Goal: Task Accomplishment & Management: Manage account settings

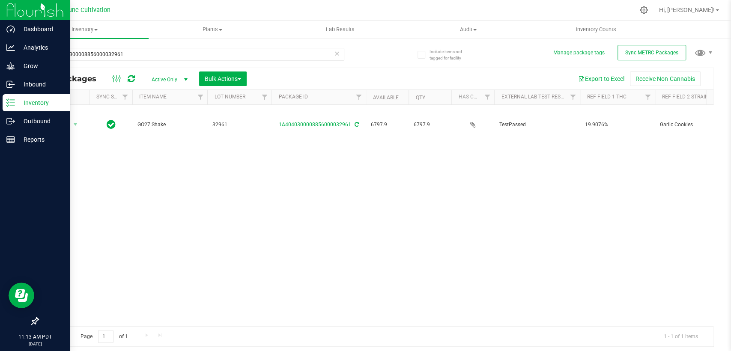
scroll to position [0, 190]
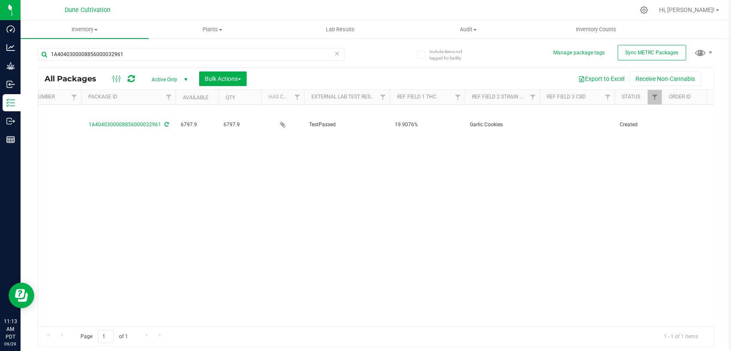
click at [336, 54] on icon at bounding box center [337, 53] width 6 height 10
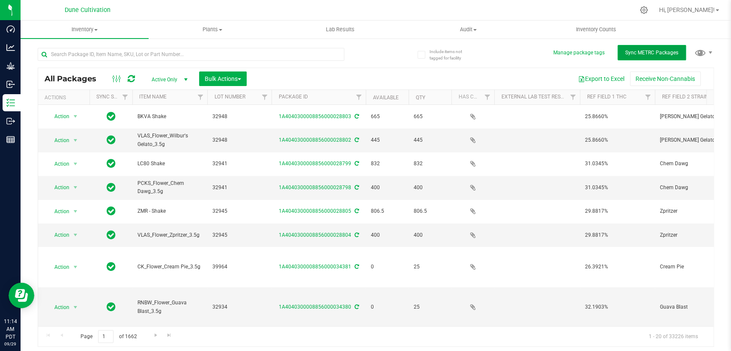
click at [661, 57] on button "Sync METRC Packages" at bounding box center [652, 52] width 69 height 15
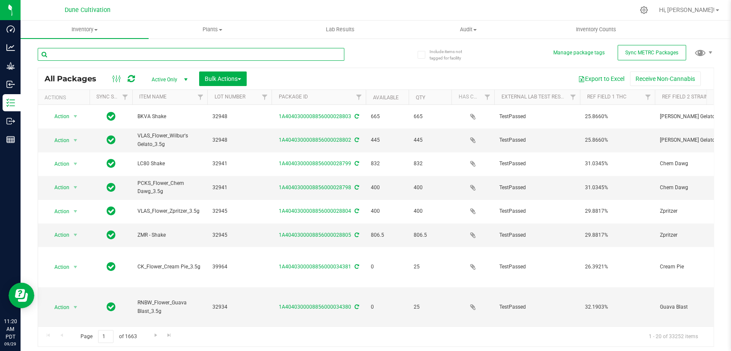
click at [136, 53] on input "text" at bounding box center [191, 54] width 307 height 13
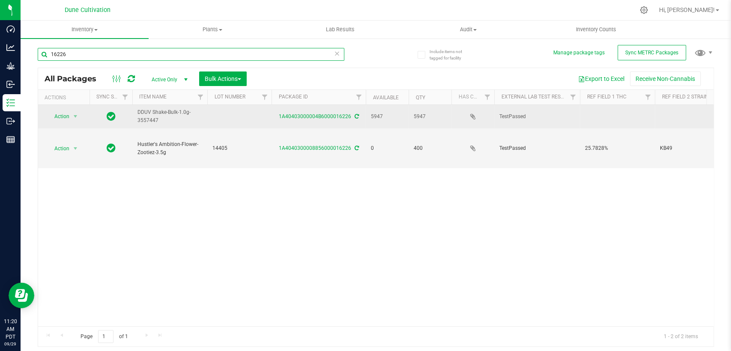
type input "16226"
click at [224, 113] on td at bounding box center [239, 117] width 64 height 24
type input "34062"
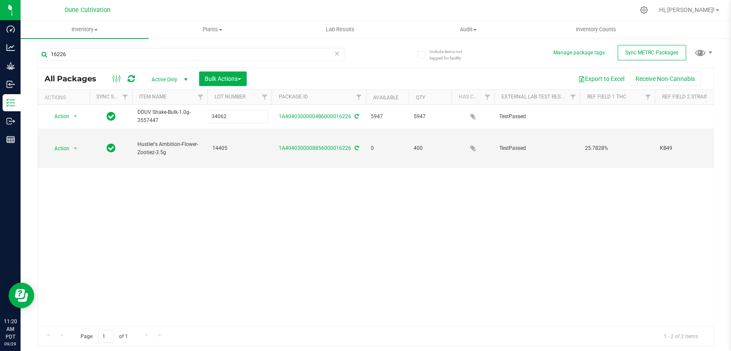
click at [253, 193] on div "All Packages Active Only Active Only Lab Samples Locked All External Internal B…" at bounding box center [376, 208] width 676 height 280
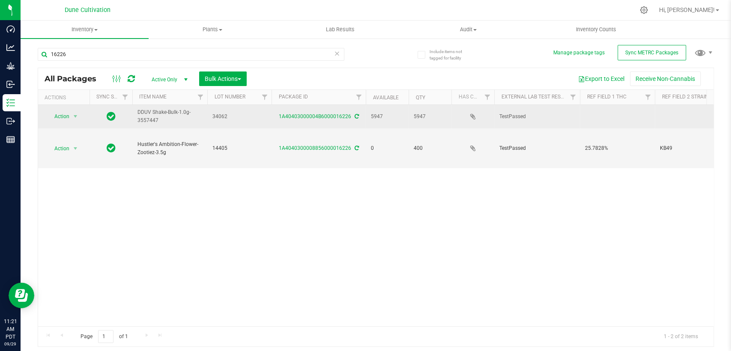
click at [596, 115] on td at bounding box center [617, 117] width 75 height 24
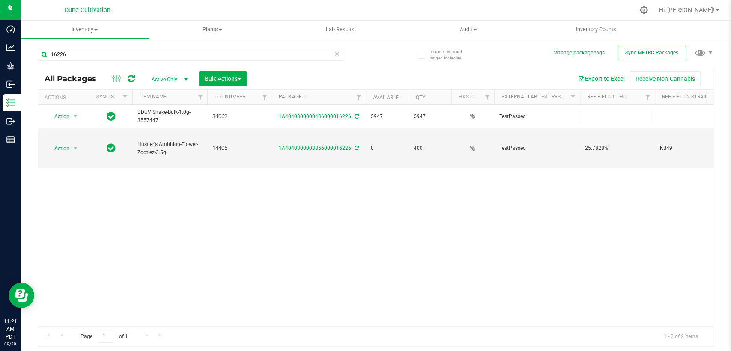
type input "21.1977%"
click at [529, 200] on div "All Packages Active Only Active Only Lab Samples Locked All External Internal B…" at bounding box center [376, 208] width 676 height 280
click at [627, 226] on div "Action Action Adjust qty Create package Edit attributes Global inventory Locate…" at bounding box center [376, 215] width 676 height 221
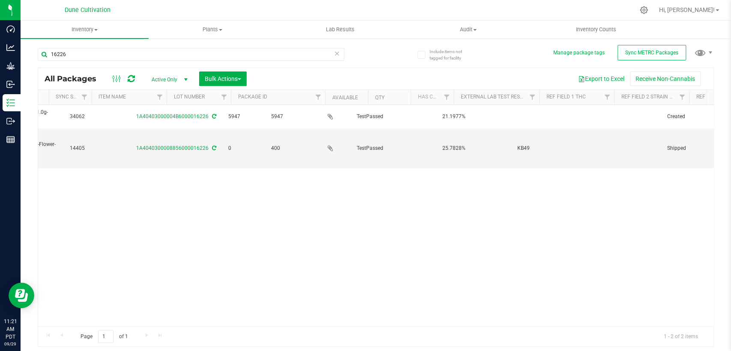
scroll to position [0, 143]
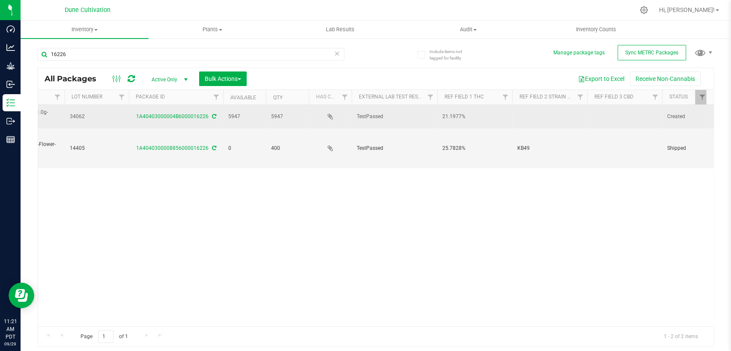
click at [610, 114] on td at bounding box center [624, 117] width 75 height 24
drag, startPoint x: 618, startPoint y: 114, endPoint x: 540, endPoint y: 125, distance: 78.8
type input "0.0341%"
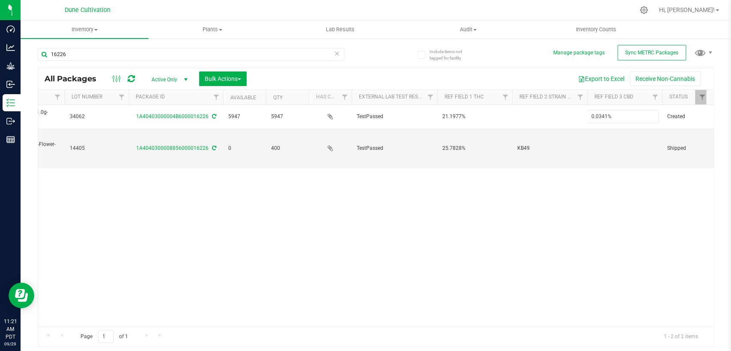
click at [522, 203] on div "All Packages Active Only Active Only Lab Samples Locked All External Internal B…" at bounding box center [376, 208] width 676 height 280
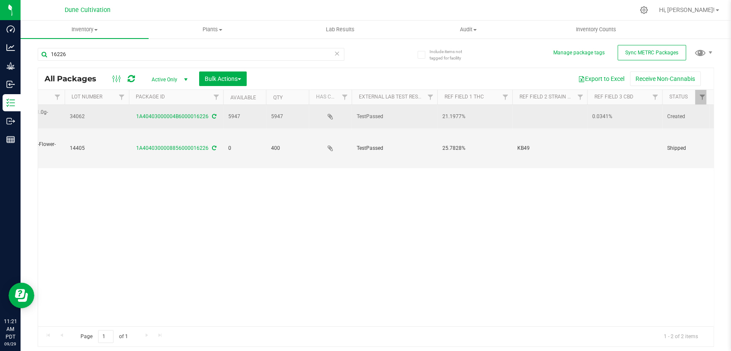
click at [526, 117] on td at bounding box center [549, 117] width 75 height 24
click at [515, 115] on input "[PERSON_NAME]" at bounding box center [548, 116] width 72 height 13
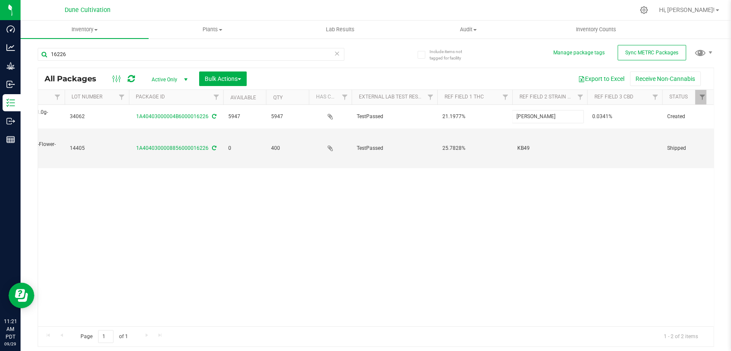
click at [406, 238] on div "All Packages Active Only Active Only Lab Samples Locked All External Internal B…" at bounding box center [376, 208] width 676 height 280
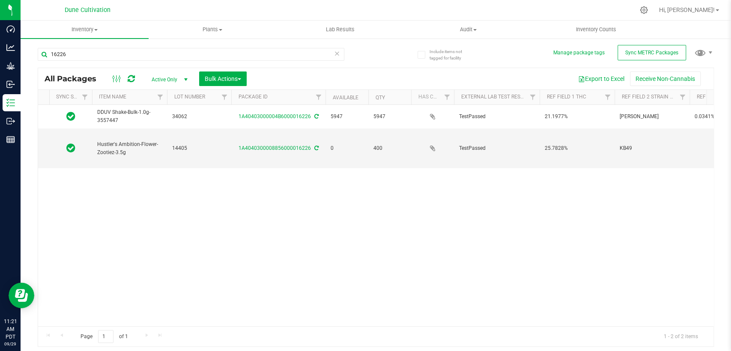
scroll to position [0, 0]
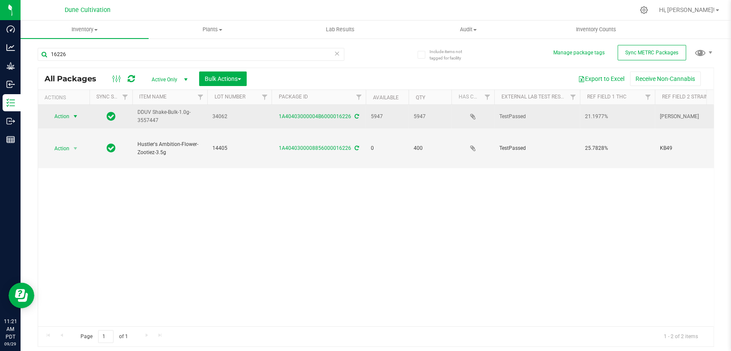
click at [64, 117] on span "Action" at bounding box center [58, 117] width 23 height 12
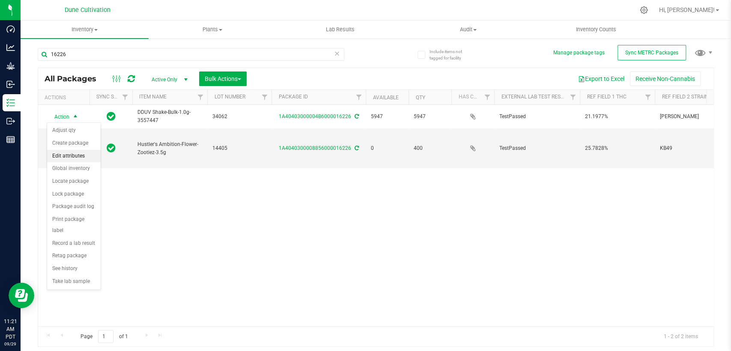
click at [73, 155] on li "Edit attributes" at bounding box center [74, 156] width 54 height 13
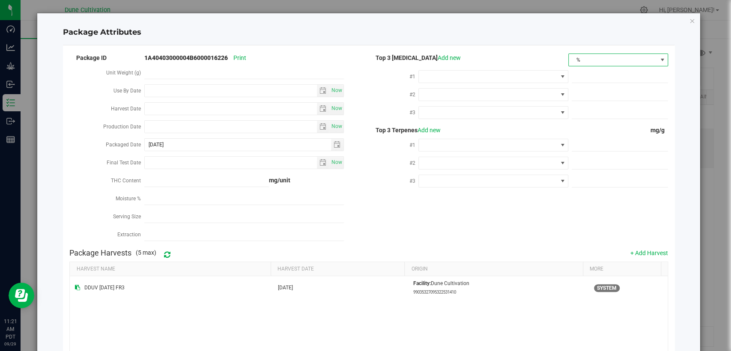
click at [590, 54] on span "%" at bounding box center [613, 60] width 88 height 12
click at [584, 89] on li "mg/unit" at bounding box center [612, 90] width 98 height 15
click at [514, 76] on span at bounding box center [488, 77] width 138 height 12
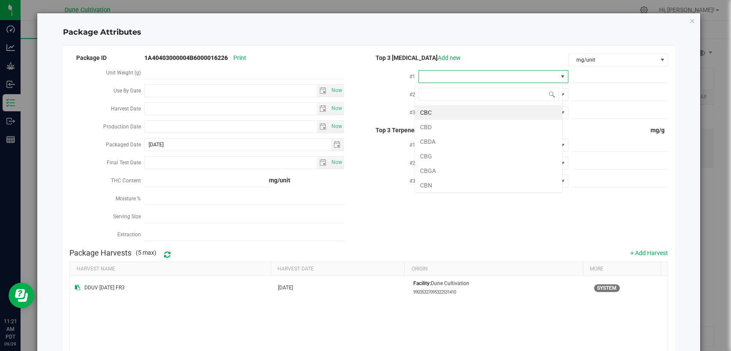
scroll to position [12, 148]
type input "thca"
click at [490, 111] on li "THCA" at bounding box center [488, 112] width 147 height 15
click at [634, 62] on span "mg/unit" at bounding box center [613, 60] width 88 height 12
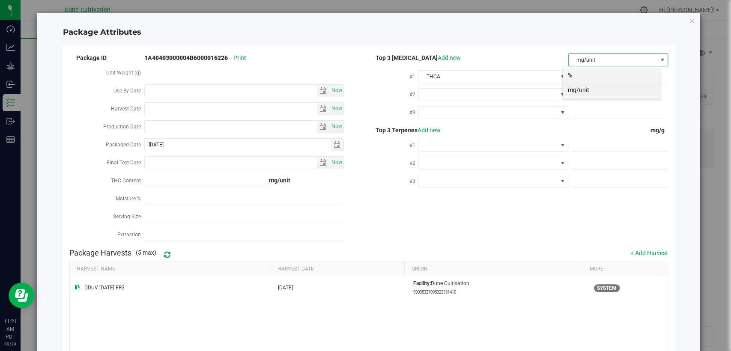
scroll to position [12, 99]
click at [613, 93] on li "mg/unit" at bounding box center [612, 90] width 98 height 15
click at [603, 82] on span at bounding box center [620, 77] width 96 height 12
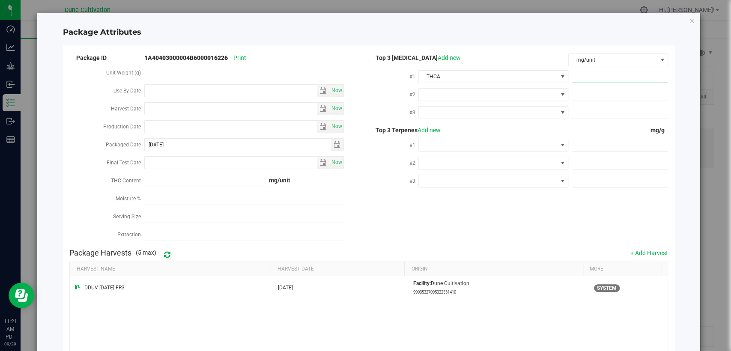
click at [602, 78] on span at bounding box center [620, 77] width 96 height 12
paste input "233.5981"
type input "233.5981"
click at [589, 92] on span at bounding box center [620, 95] width 96 height 12
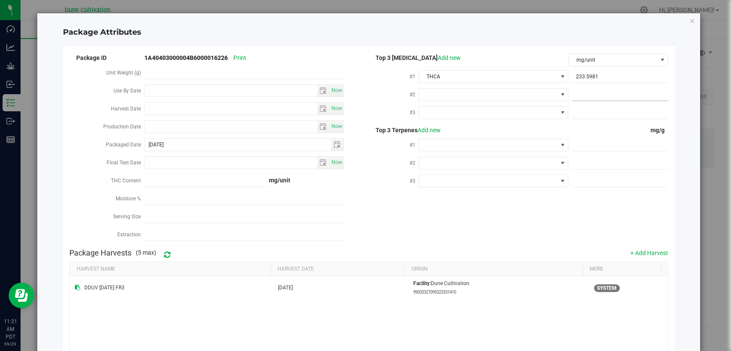
paste input "8.5972"
type input "8.5972"
click at [493, 93] on span at bounding box center [488, 95] width 138 height 12
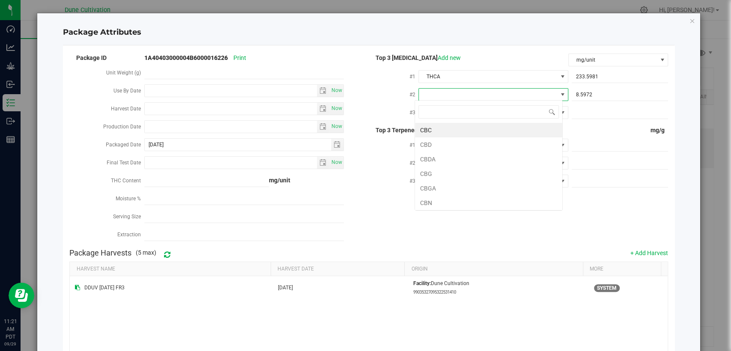
scroll to position [12, 148]
click at [463, 182] on li "CBGA" at bounding box center [488, 188] width 147 height 15
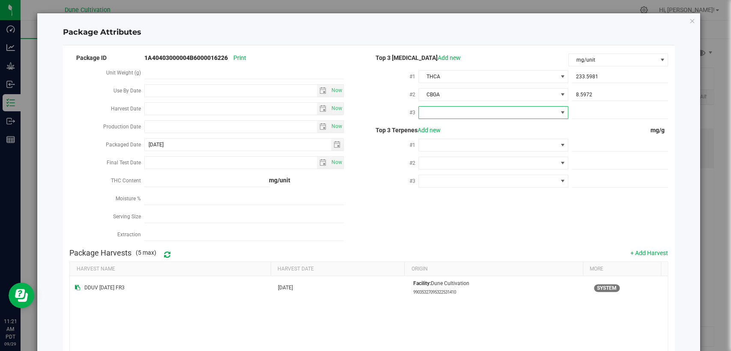
click at [478, 107] on span at bounding box center [488, 113] width 138 height 12
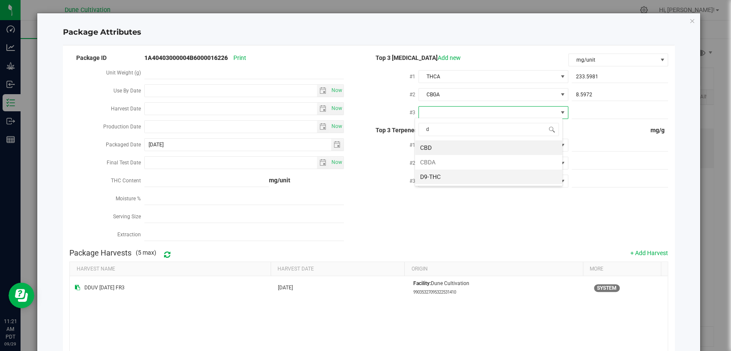
click at [446, 181] on li "D9-THC" at bounding box center [488, 177] width 147 height 15
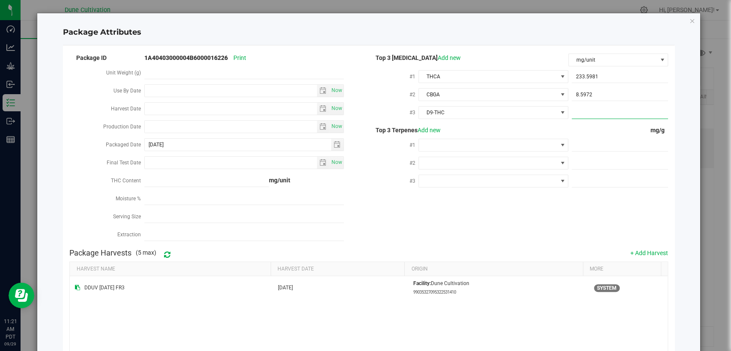
click at [586, 112] on span at bounding box center [620, 113] width 96 height 12
paste input "7.1117"
type input "7.1117"
click at [583, 147] on span at bounding box center [620, 145] width 96 height 12
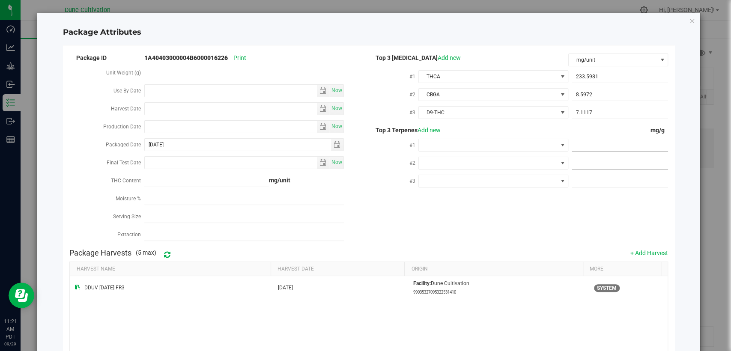
paste input "4.025"
type input "4.025"
type input "4.0250"
drag, startPoint x: 574, startPoint y: 165, endPoint x: 572, endPoint y: 176, distance: 11.3
click at [574, 164] on span at bounding box center [620, 163] width 96 height 12
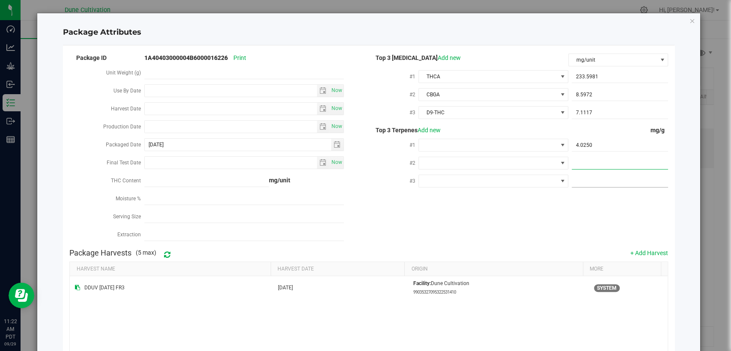
paste input "1.688"
type input "1.688"
type input "1.6880"
click at [582, 180] on span at bounding box center [620, 181] width 96 height 12
paste input "1.345"
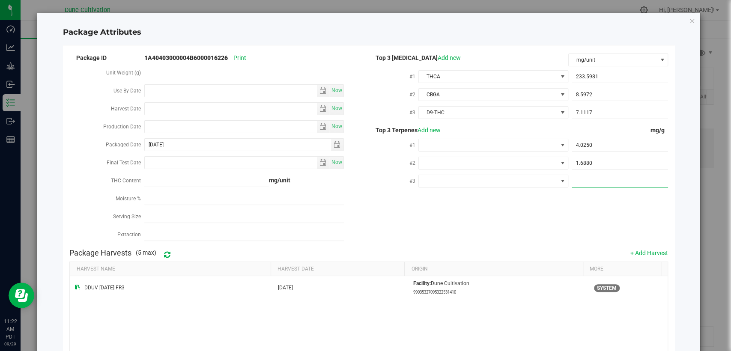
type input "1.345"
type input "1.3450"
click at [539, 206] on div "Package ID 1A40403000004B6000016226 Print Unit Weight (g) Use By Date Now Harve…" at bounding box center [368, 148] width 599 height 192
click at [506, 140] on span at bounding box center [488, 145] width 138 height 12
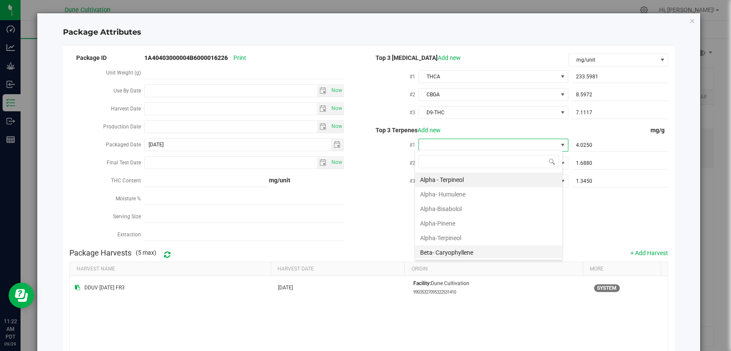
click at [472, 256] on li "Beta- Caryophyllene" at bounding box center [488, 252] width 147 height 15
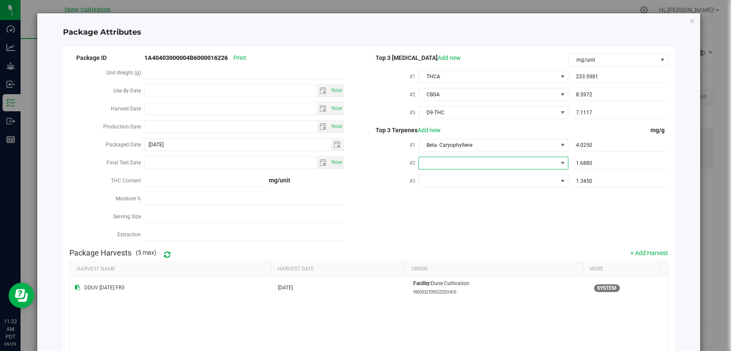
click at [483, 158] on span at bounding box center [488, 163] width 138 height 12
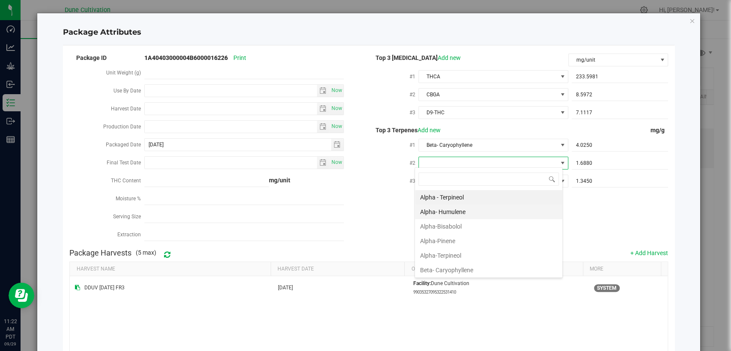
click at [470, 214] on li "Alpha- Humulene" at bounding box center [488, 212] width 147 height 15
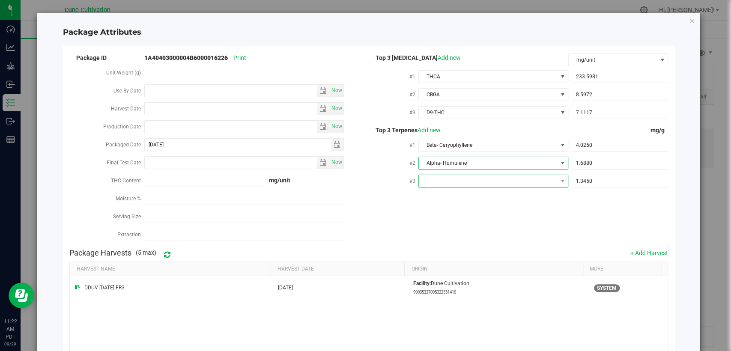
click at [481, 180] on span at bounding box center [488, 181] width 138 height 12
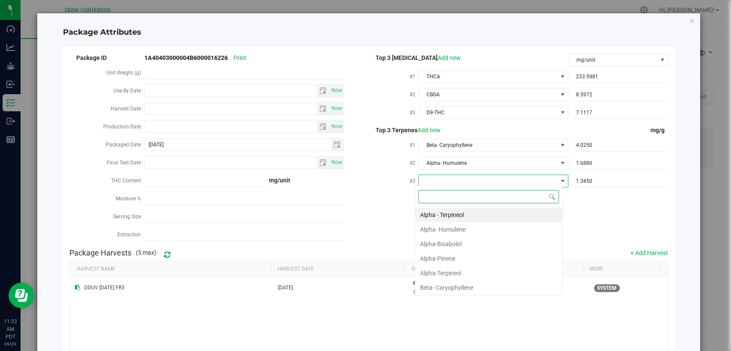
type input "d"
click at [455, 230] on li "D-Limonene" at bounding box center [488, 229] width 147 height 15
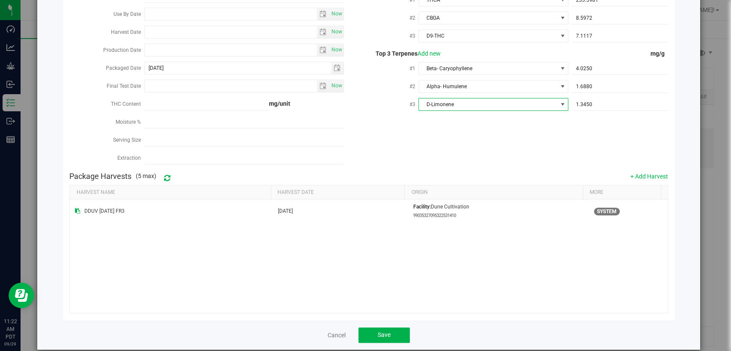
scroll to position [84, 0]
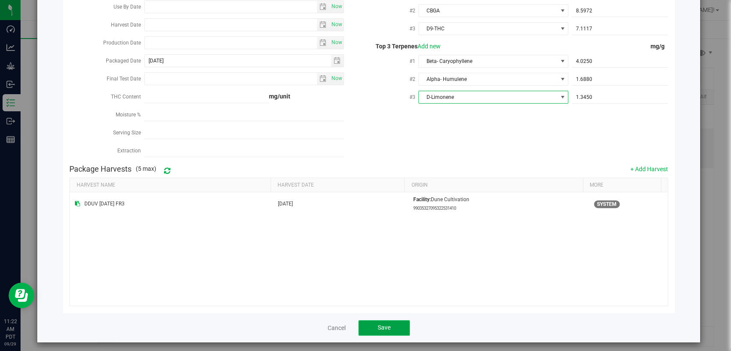
click at [386, 325] on span "Save" at bounding box center [384, 327] width 13 height 7
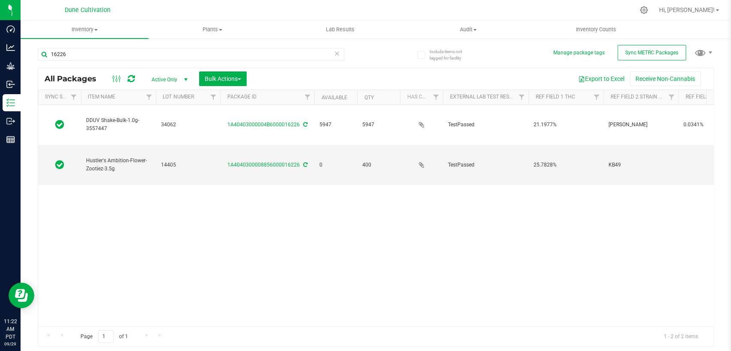
scroll to position [0, 0]
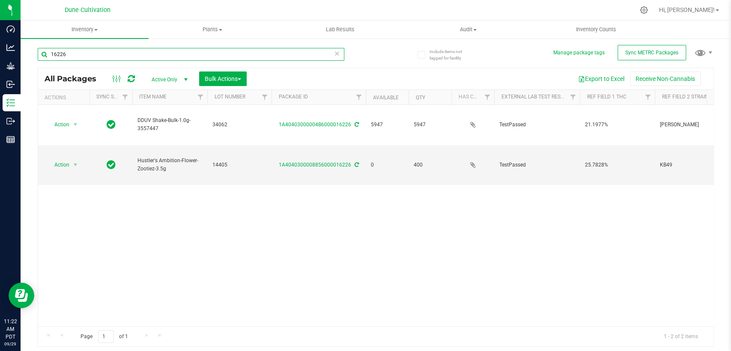
click at [89, 53] on input "16226" at bounding box center [191, 54] width 307 height 13
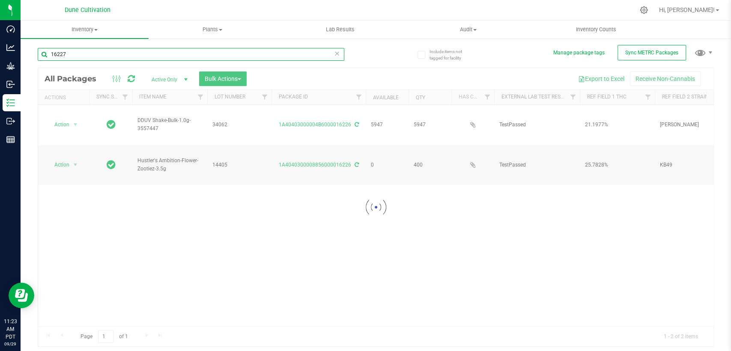
type input "16227"
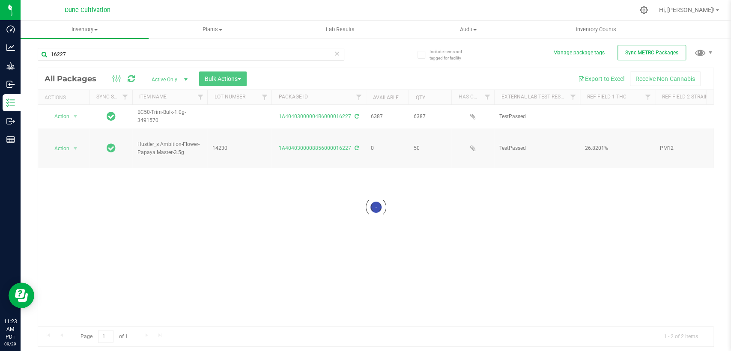
drag, startPoint x: 352, startPoint y: 350, endPoint x: 501, endPoint y: 8, distance: 373.2
click at [501, 6] on div at bounding box center [393, 10] width 481 height 17
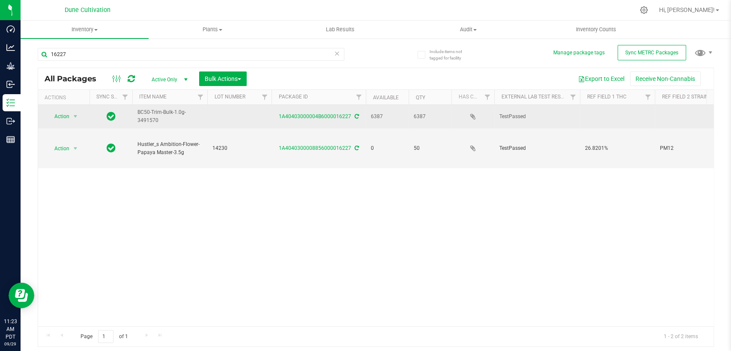
click at [236, 117] on td at bounding box center [239, 117] width 64 height 24
type input "34064"
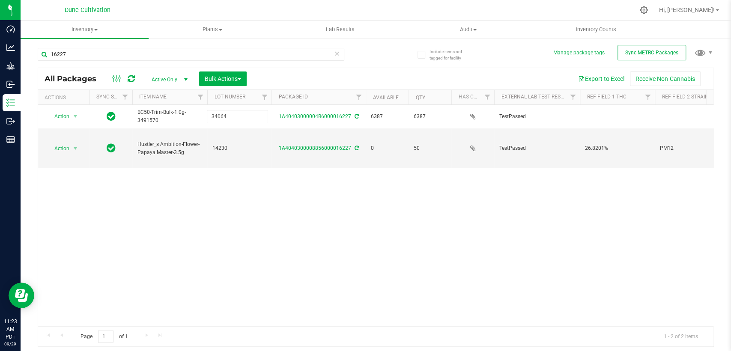
click at [273, 189] on div "All Packages Active Only Active Only Lab Samples Locked All External Internal B…" at bounding box center [376, 208] width 676 height 280
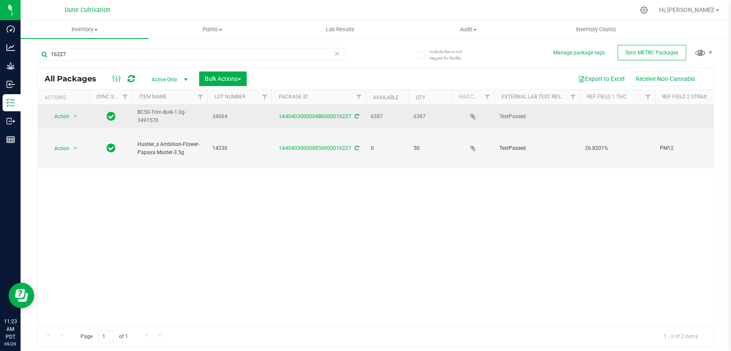
click at [616, 112] on td at bounding box center [617, 117] width 75 height 24
type input "30.0235%"
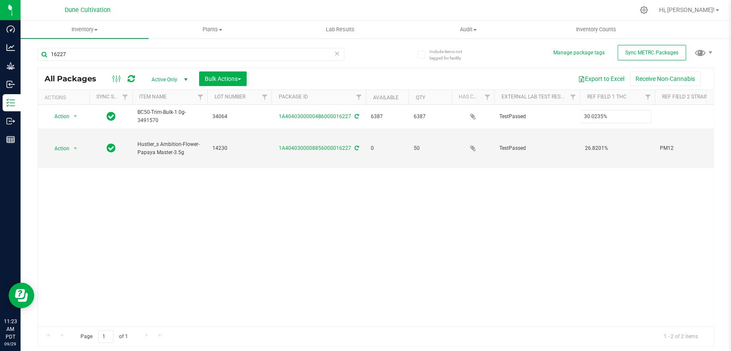
click at [517, 219] on div "All Packages Active Only Active Only Lab Samples Locked All External Internal B…" at bounding box center [376, 208] width 676 height 280
click at [517, 229] on div "Action Action Adjust qty Create package Edit attributes Global inventory Locate…" at bounding box center [376, 215] width 676 height 221
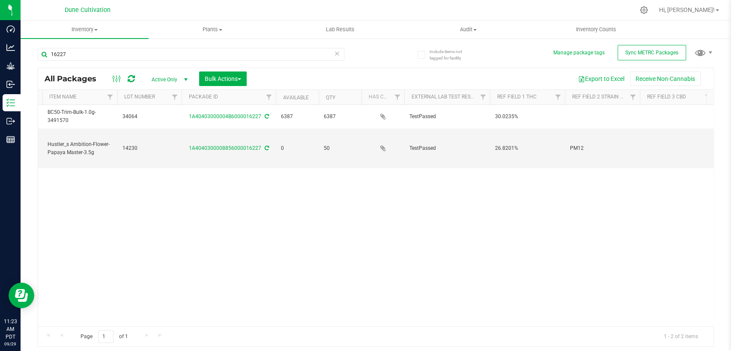
scroll to position [0, 190]
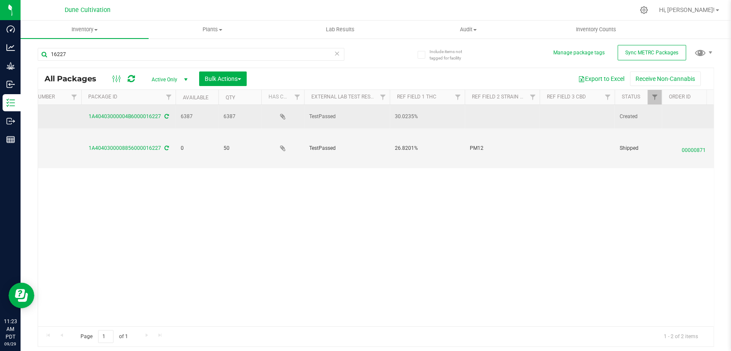
click at [563, 115] on td at bounding box center [577, 117] width 75 height 24
drag, startPoint x: 571, startPoint y: 115, endPoint x: 531, endPoint y: 116, distance: 39.8
type input "0.0473%"
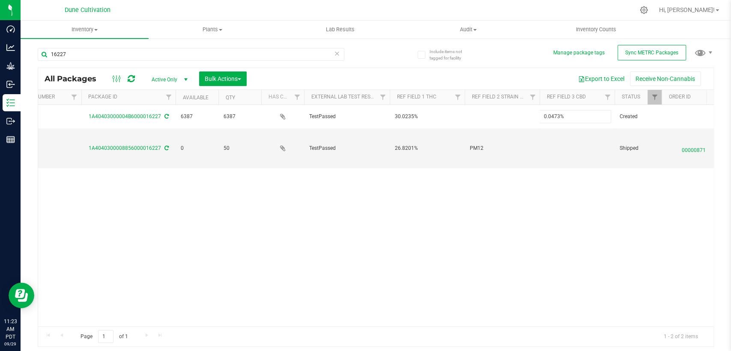
click at [490, 243] on div "All Packages Active Only Active Only Lab Samples Locked All External Internal B…" at bounding box center [376, 208] width 676 height 280
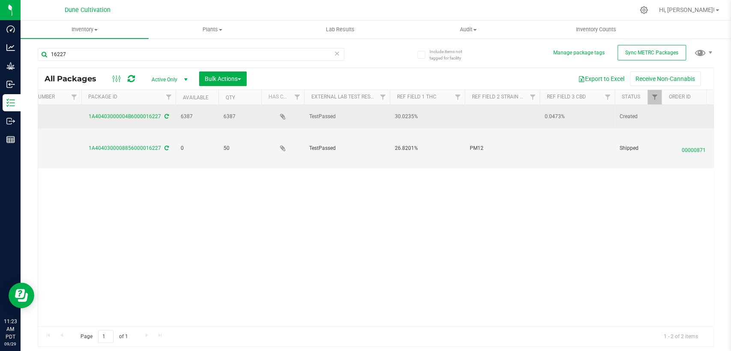
click at [506, 114] on td at bounding box center [502, 117] width 75 height 24
type input "Banana Split"
click at [467, 116] on input "Banana Split" at bounding box center [500, 116] width 72 height 13
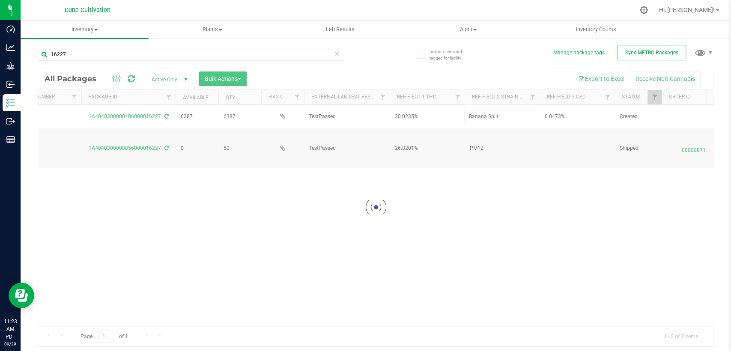
click at [487, 245] on div "Loading... All Packages Active Only Active Only Lab Samples Locked All External…" at bounding box center [376, 208] width 676 height 280
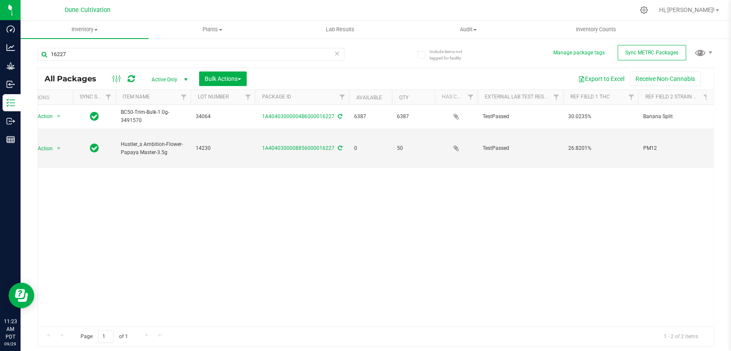
scroll to position [0, 0]
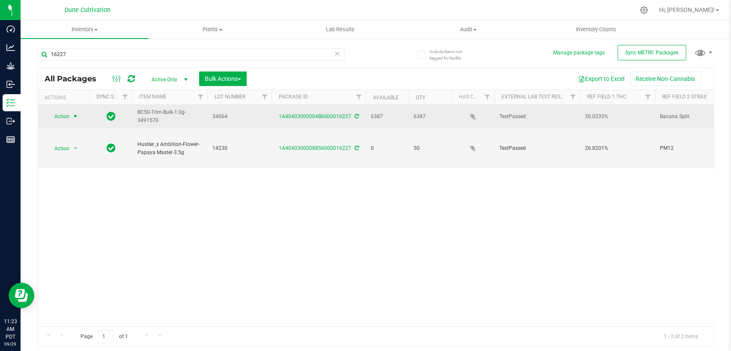
click at [63, 117] on span "Action" at bounding box center [58, 117] width 23 height 12
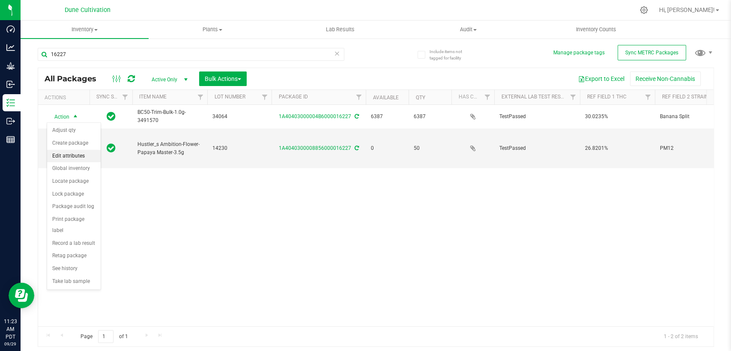
click at [60, 157] on li "Edit attributes" at bounding box center [74, 156] width 54 height 13
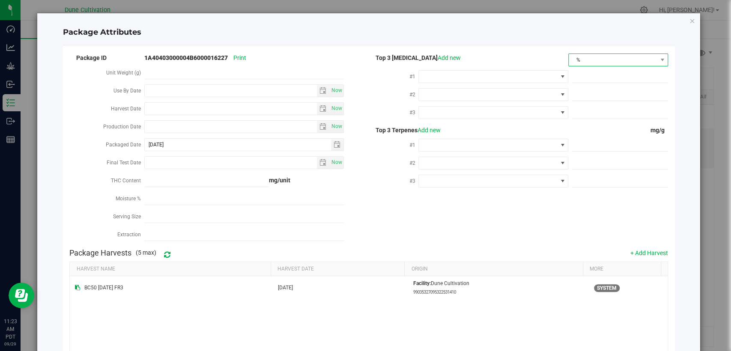
click at [596, 59] on span "%" at bounding box center [613, 60] width 88 height 12
click at [577, 90] on li "mg/unit" at bounding box center [612, 90] width 98 height 15
click at [487, 73] on span at bounding box center [488, 77] width 138 height 12
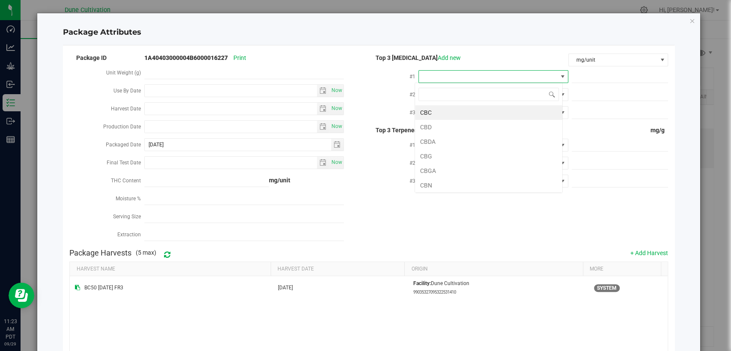
scroll to position [12, 148]
type input "thca"
click at [449, 114] on li "THCA" at bounding box center [488, 112] width 147 height 15
drag, startPoint x: 589, startPoint y: 74, endPoint x: 580, endPoint y: 78, distance: 10.0
click at [589, 74] on span at bounding box center [620, 77] width 96 height 12
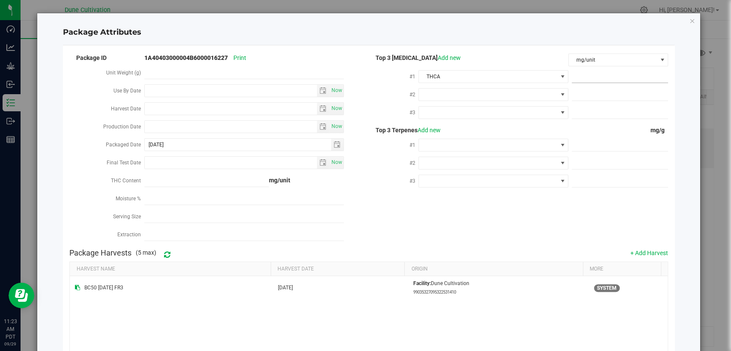
paste input "320"
type input "320"
type input "320.0000"
click at [529, 87] on div at bounding box center [494, 94] width 150 height 15
click at [529, 91] on span at bounding box center [488, 95] width 138 height 12
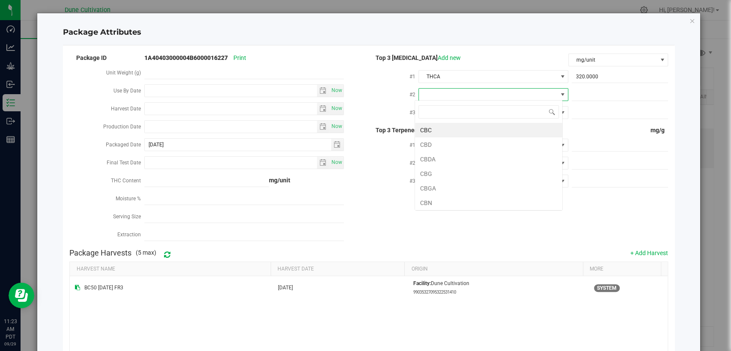
type input "d"
click at [470, 157] on li "D9-THC" at bounding box center [488, 159] width 147 height 15
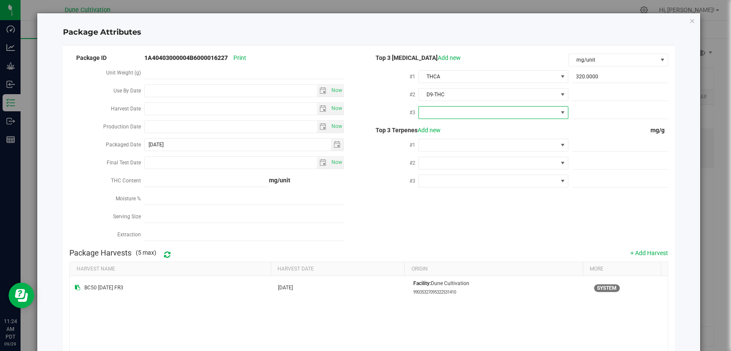
click at [486, 107] on span at bounding box center [488, 113] width 138 height 12
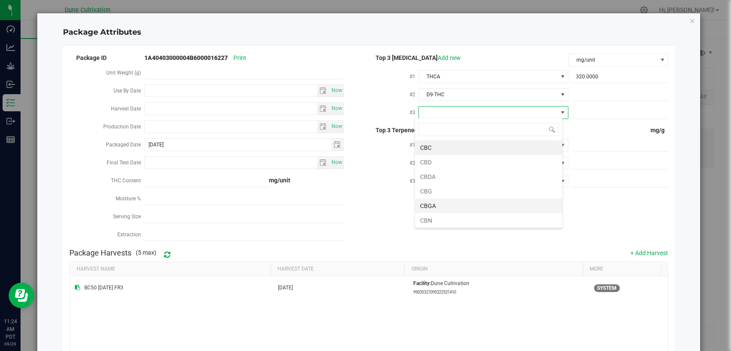
click at [446, 206] on li "CBGA" at bounding box center [488, 206] width 147 height 15
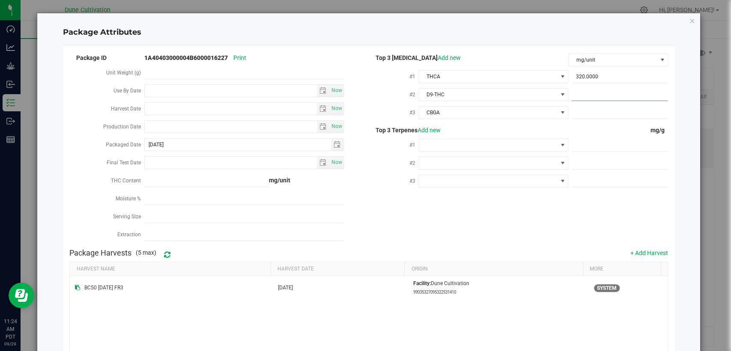
click at [586, 90] on span at bounding box center [620, 95] width 96 height 12
paste input "19.5947"
type input "19.5947"
click at [583, 113] on span at bounding box center [620, 113] width 96 height 12
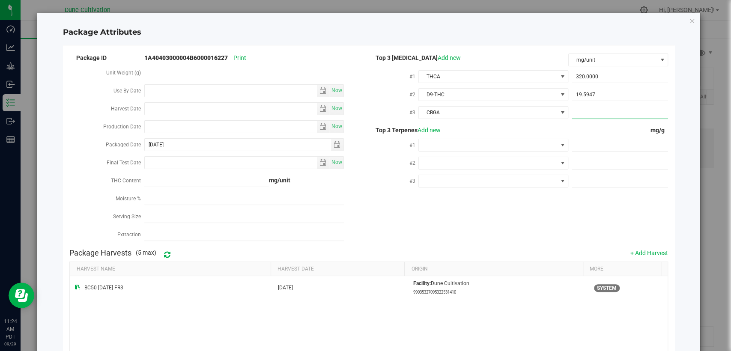
paste input "7.593"
type input "7.593"
type input "7.5930"
click at [586, 146] on span at bounding box center [620, 145] width 96 height 12
paste input "3.829"
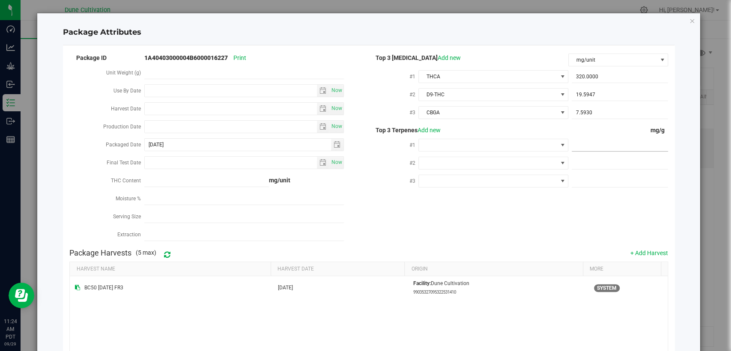
type input "3.829"
type input "3.8290"
click at [574, 159] on span at bounding box center [620, 163] width 96 height 12
paste input "3.453"
type input "3.453"
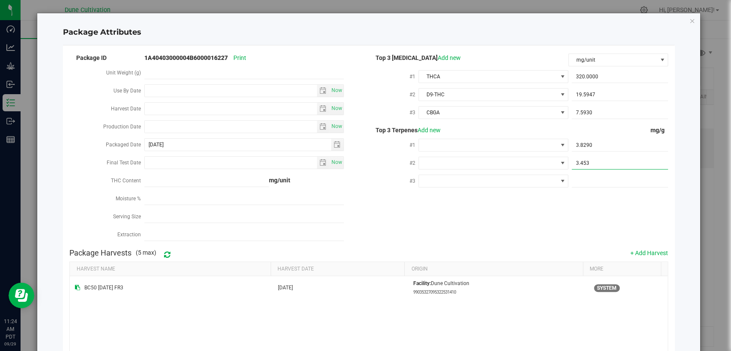
type input "3.4530"
drag, startPoint x: 591, startPoint y: 180, endPoint x: 584, endPoint y: 186, distance: 9.1
click at [591, 180] on span at bounding box center [620, 181] width 96 height 12
paste input "1.918"
type input "1.918"
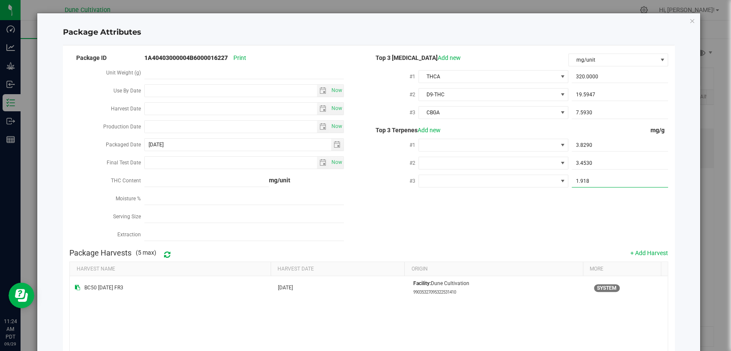
type input "1.9180"
click at [545, 144] on span at bounding box center [488, 145] width 138 height 12
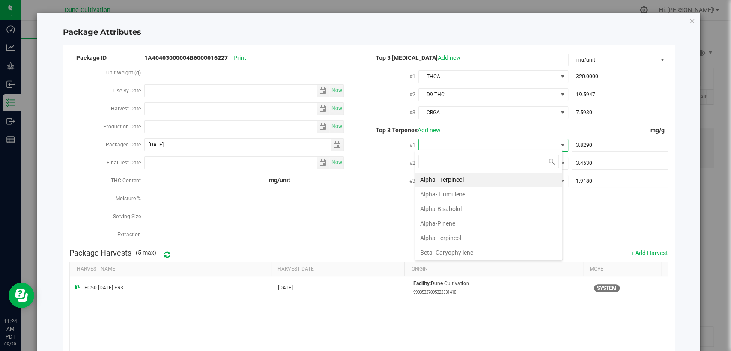
drag, startPoint x: 476, startPoint y: 254, endPoint x: 429, endPoint y: 311, distance: 74.1
click at [476, 253] on li "Beta- Caryophyllene" at bounding box center [488, 252] width 147 height 15
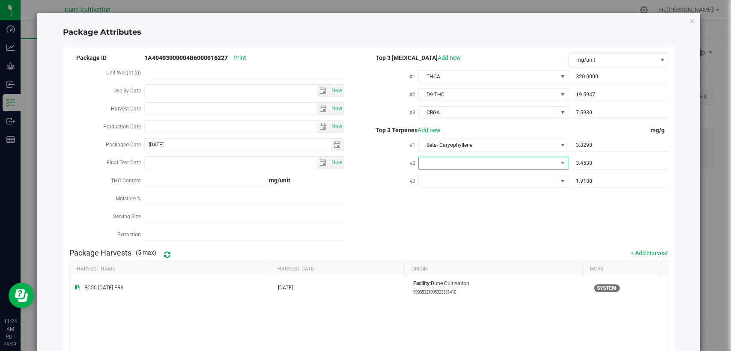
click at [528, 157] on span at bounding box center [488, 163] width 138 height 12
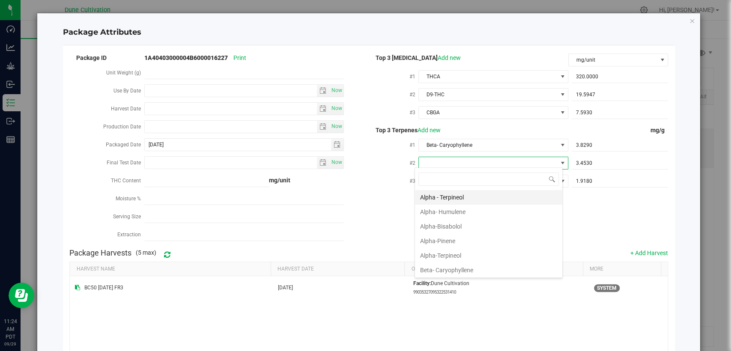
type input "d"
click at [470, 212] on li "D-Limonene" at bounding box center [488, 212] width 147 height 15
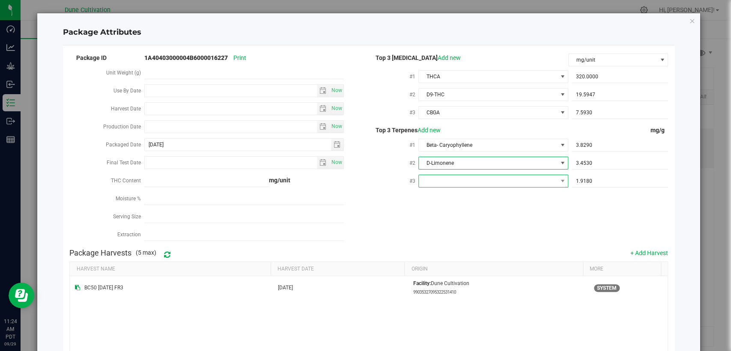
click at [504, 175] on span at bounding box center [488, 181] width 138 height 12
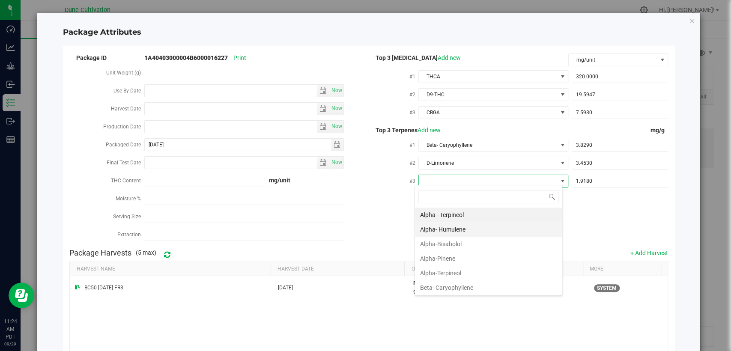
scroll to position [48, 0]
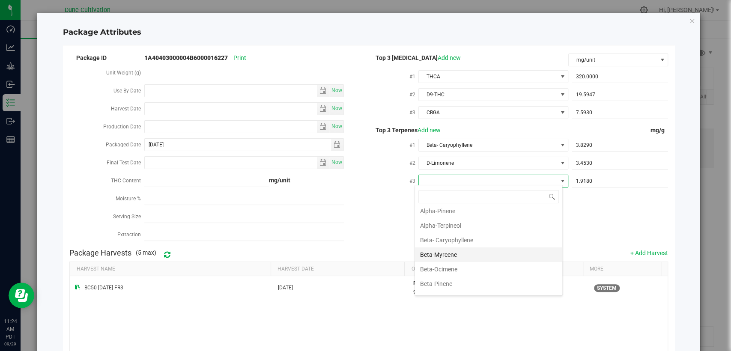
click at [458, 251] on li "Beta-Myrcene" at bounding box center [488, 255] width 147 height 15
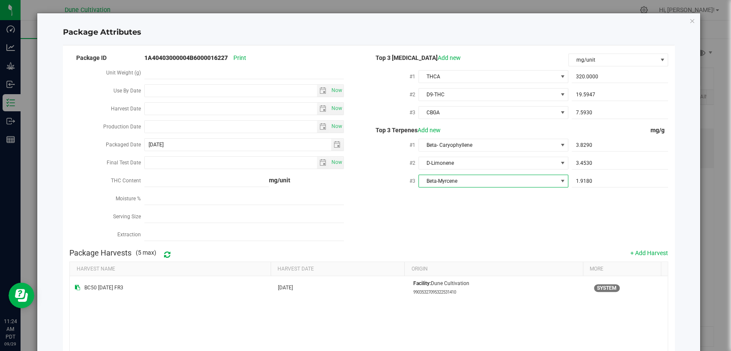
click at [486, 208] on div "Package ID 1A40403000004B6000016227 Print Unit Weight (g) Use By Date Now Harve…" at bounding box center [368, 148] width 599 height 192
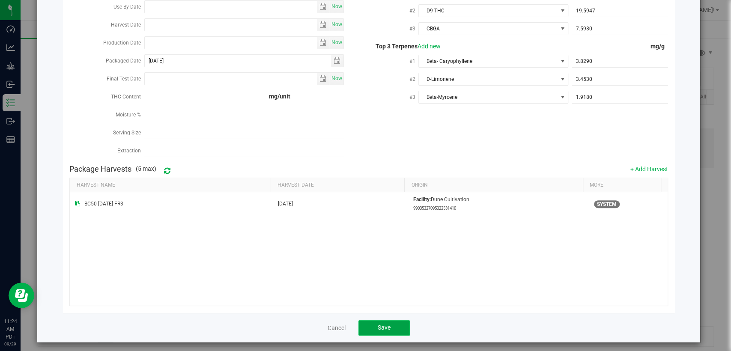
click at [390, 326] on button "Save" at bounding box center [384, 327] width 51 height 15
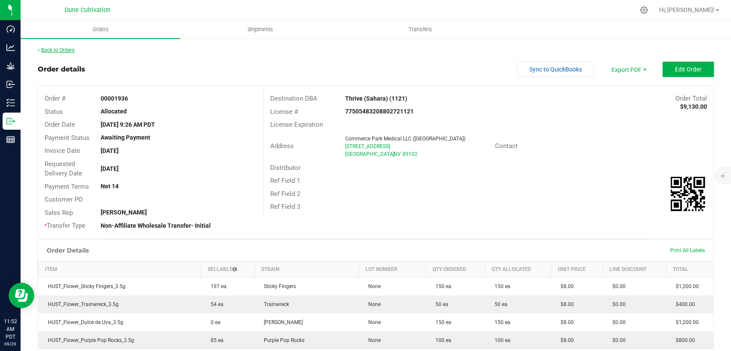
click at [64, 49] on link "Back to Orders" at bounding box center [56, 50] width 37 height 6
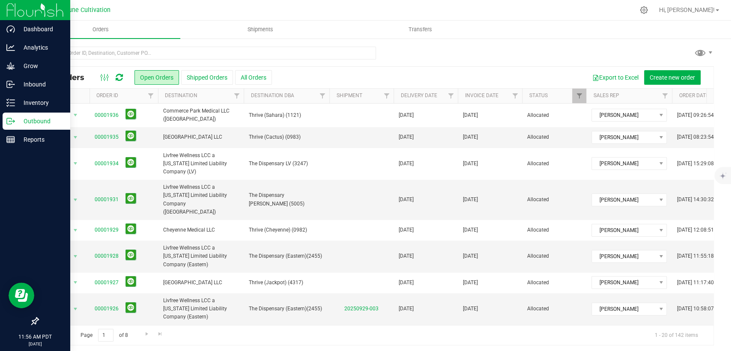
click at [32, 117] on p "Outbound" at bounding box center [40, 121] width 51 height 10
click at [38, 136] on p "Reports" at bounding box center [40, 140] width 51 height 10
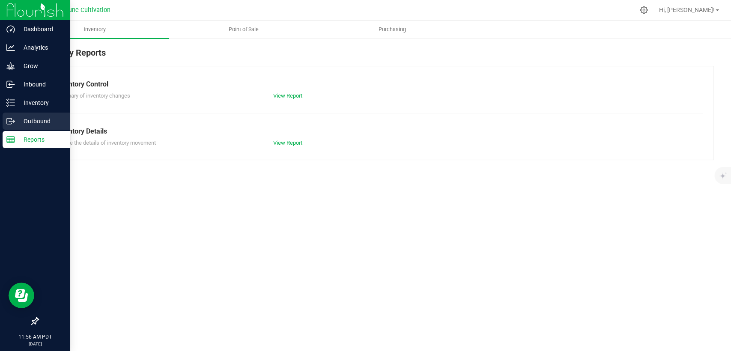
click at [36, 121] on p "Outbound" at bounding box center [40, 121] width 51 height 10
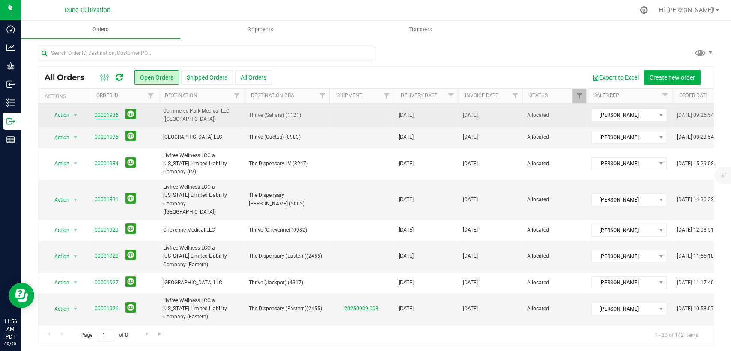
click at [116, 111] on link "00001936" at bounding box center [107, 115] width 24 height 8
